Goal: Feedback & Contribution: Contribute content

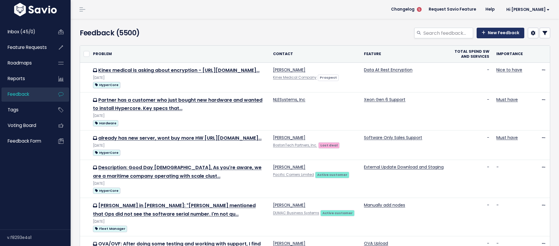
click at [489, 29] on link "New Feedback" at bounding box center [501, 33] width 48 height 11
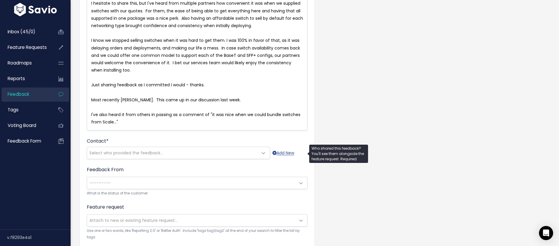
scroll to position [96, 0]
click at [117, 154] on span "Select who provided the feedback..." at bounding box center [126, 154] width 74 height 6
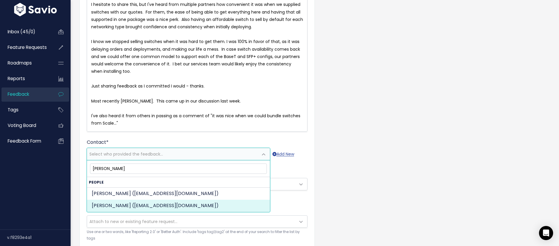
type input "[PERSON_NAME]"
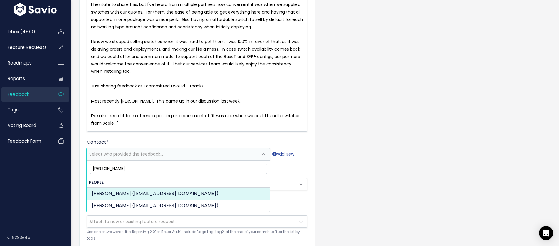
select select "ACTIVE"
select select "15231792"
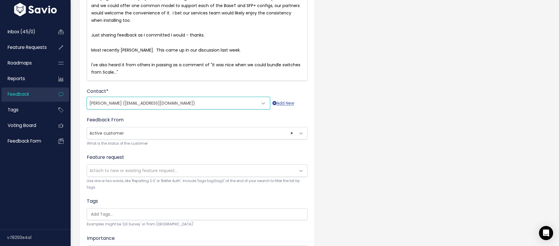
scroll to position [214, 0]
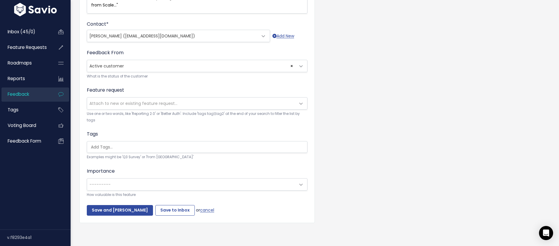
click at [121, 104] on span "Attach to new or existing feature request..." at bounding box center [133, 103] width 88 height 6
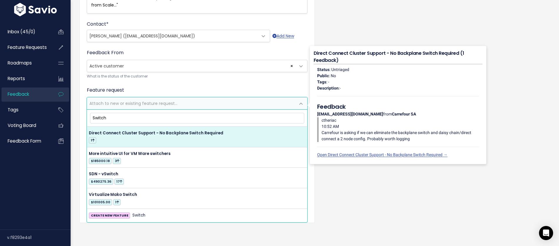
click at [92, 117] on input "Switch" at bounding box center [197, 118] width 214 height 10
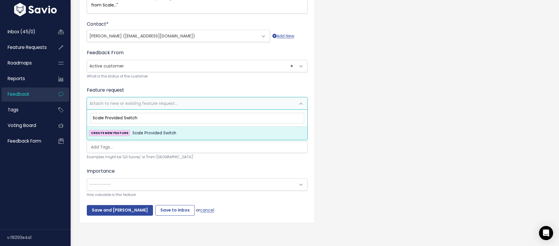
click at [142, 119] on input "Scale Provided Switch" at bounding box center [197, 118] width 214 height 10
type input "Scale Provided Switches"
click at [144, 129] on span "Scale Provided Switches" at bounding box center [156, 132] width 49 height 7
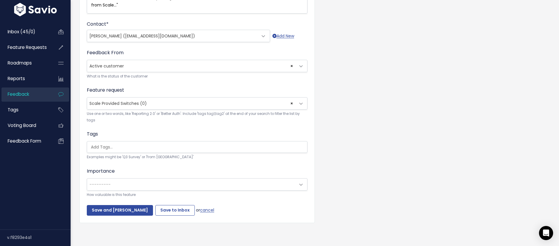
click at [103, 144] on input "search" at bounding box center [199, 147] width 220 height 6
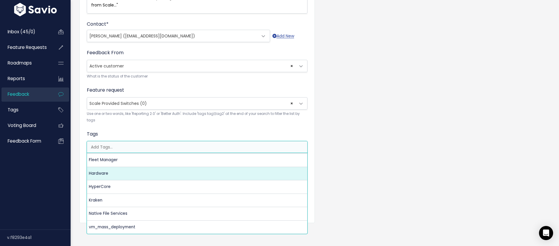
select select "5825"
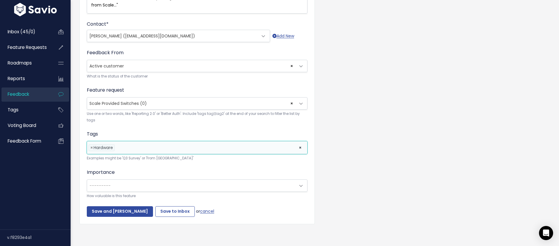
click at [122, 185] on span "---------" at bounding box center [191, 185] width 208 height 12
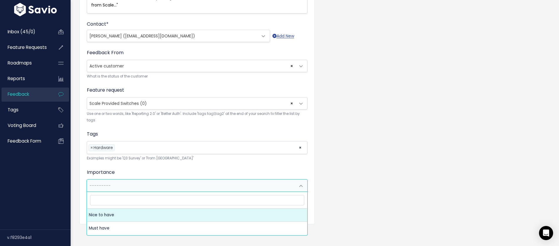
select select "NICE_TO_HAVE"
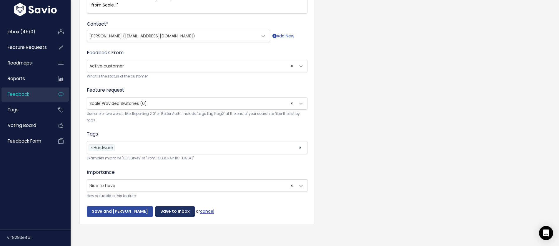
click at [167, 213] on input "Save to Inbox" at bounding box center [174, 211] width 39 height 11
